Goal: Browse casually

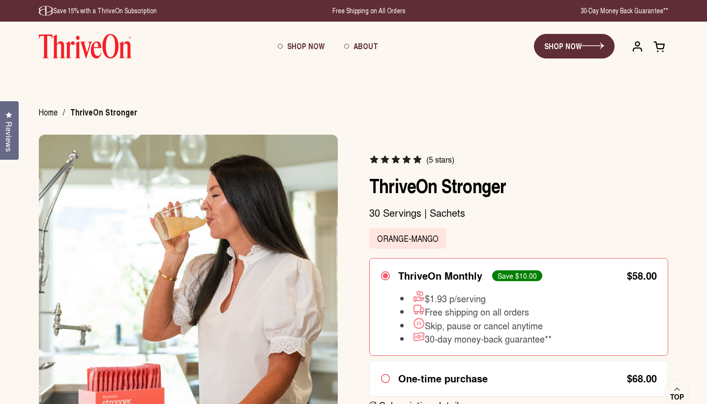
drag, startPoint x: 0, startPoint y: 0, endPoint x: 92, endPoint y: 49, distance: 104.1
click at [92, 49] on img at bounding box center [85, 46] width 93 height 25
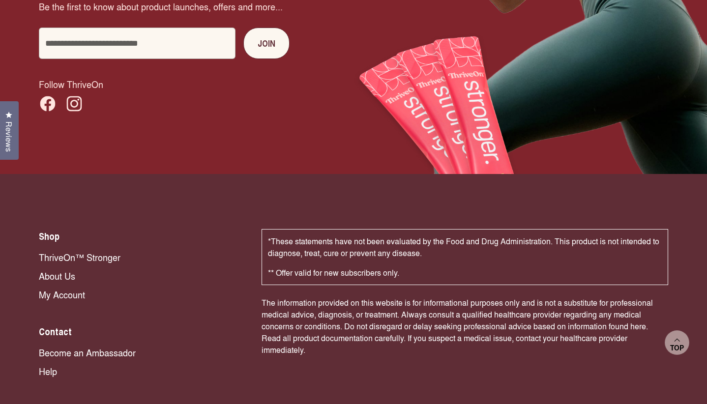
scroll to position [6689, 0]
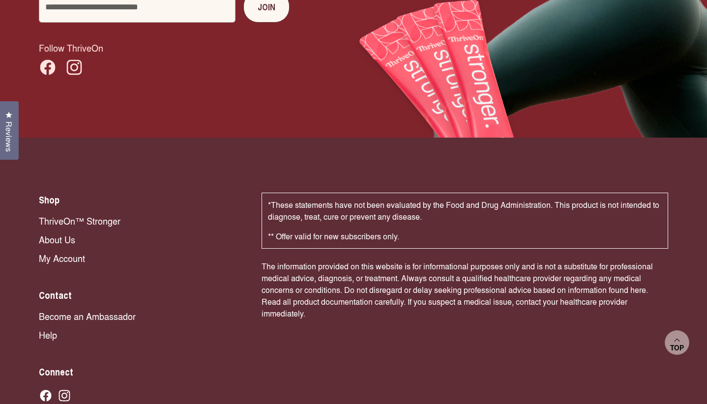
click at [64, 390] on icon at bounding box center [65, 396] width 12 height 12
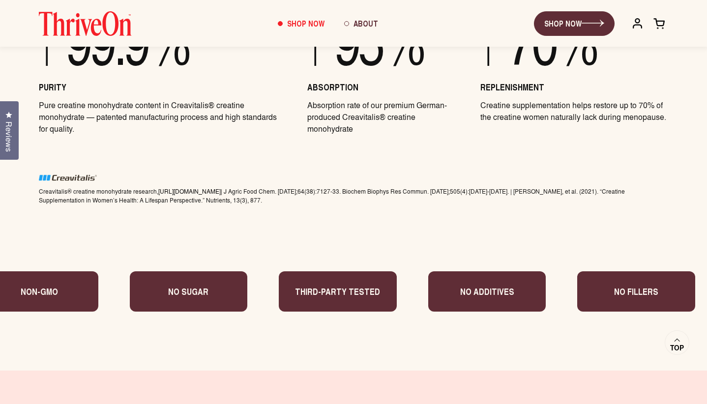
scroll to position [3658, 0]
